Goal: Transaction & Acquisition: Obtain resource

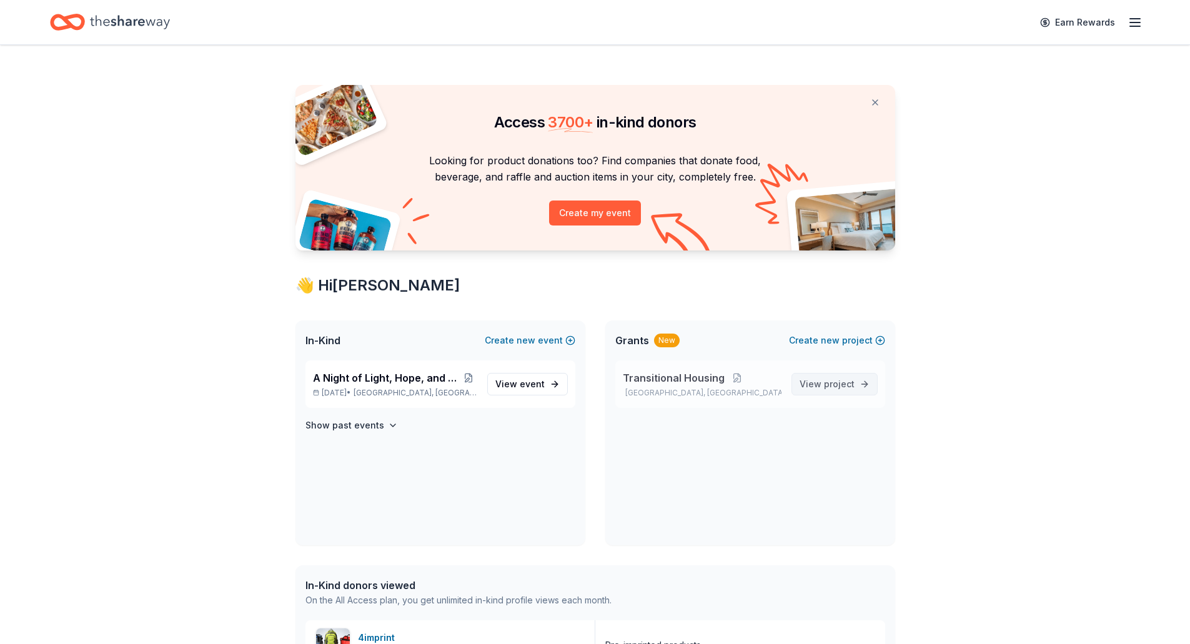
click at [827, 387] on span "project" at bounding box center [839, 383] width 31 height 11
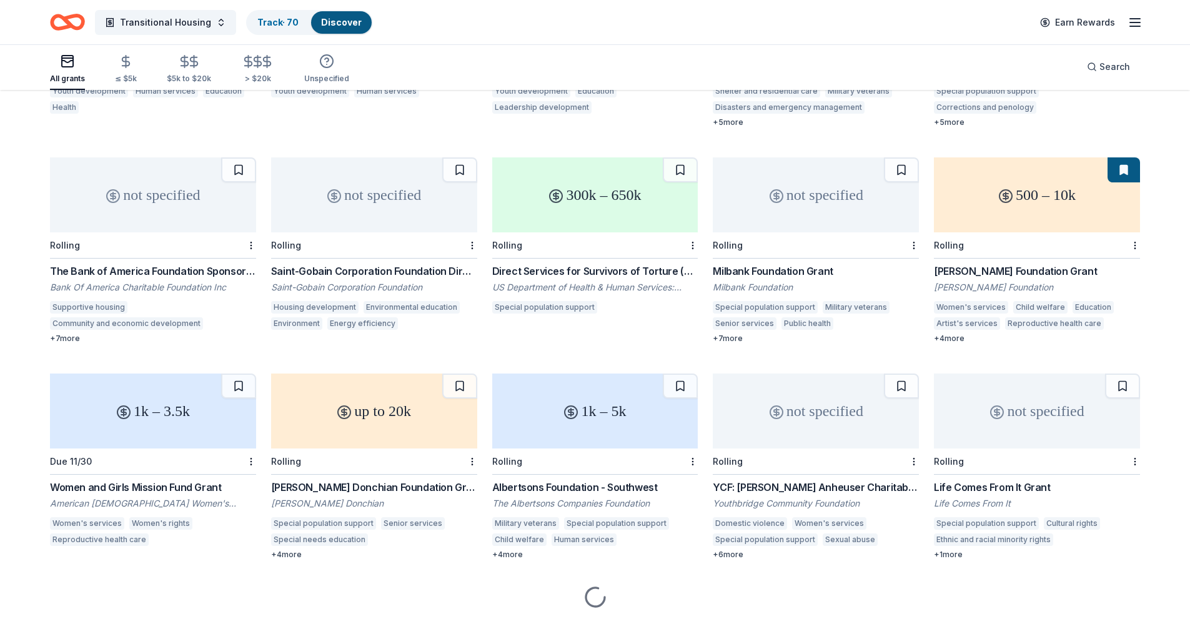
scroll to position [3092, 0]
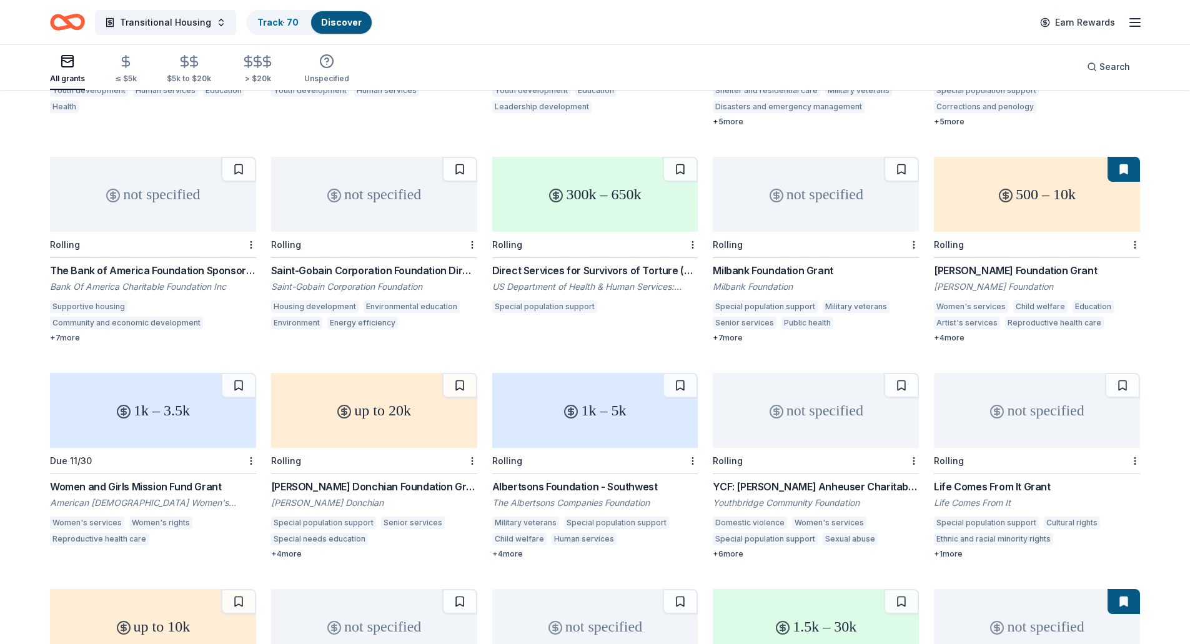
click at [842, 479] on div "YCF: [PERSON_NAME] Anheuser Charitable Fund" at bounding box center [816, 486] width 206 height 15
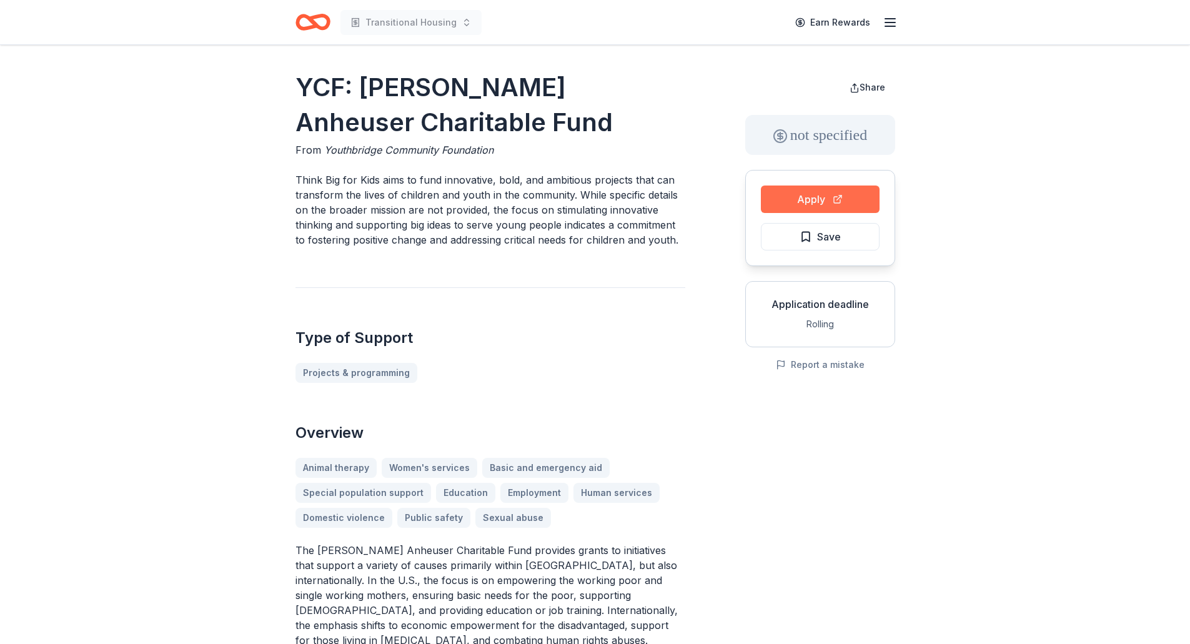
click at [825, 199] on button "Apply" at bounding box center [820, 198] width 119 height 27
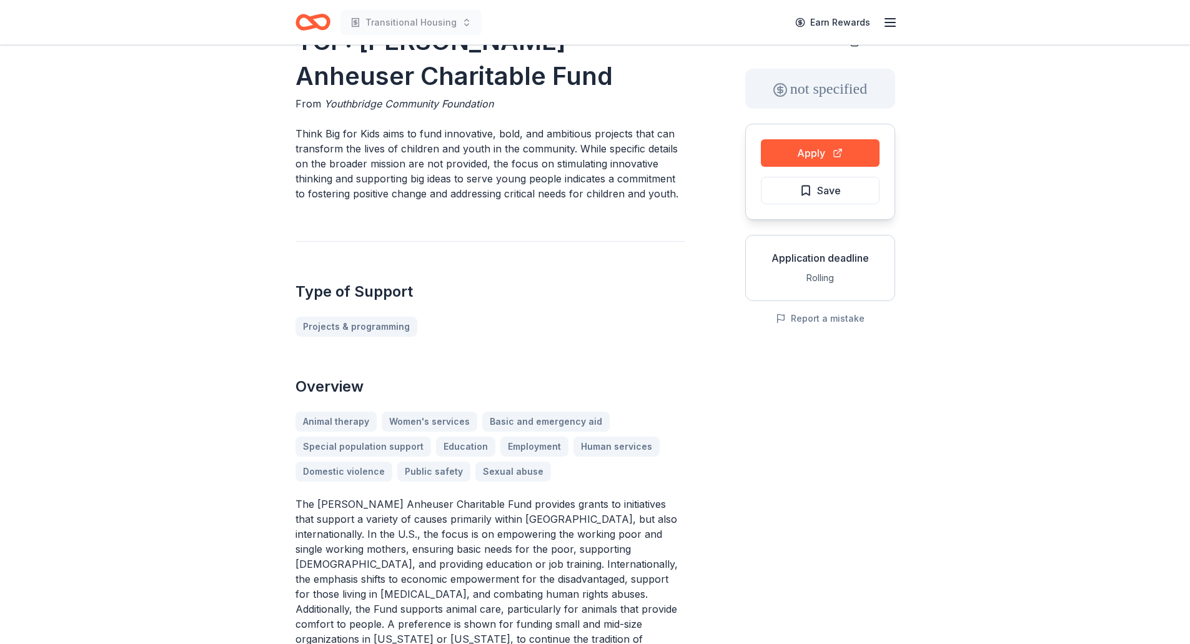
scroll to position [250, 0]
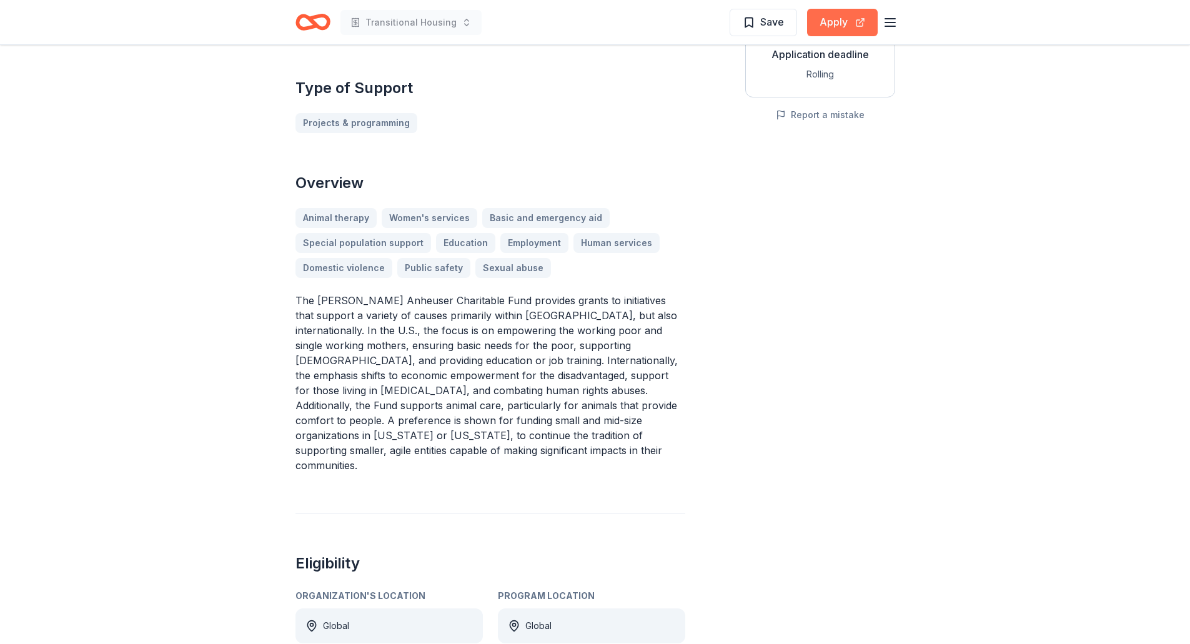
click at [851, 10] on button "Apply" at bounding box center [842, 22] width 71 height 27
